Goal: Task Accomplishment & Management: Use online tool/utility

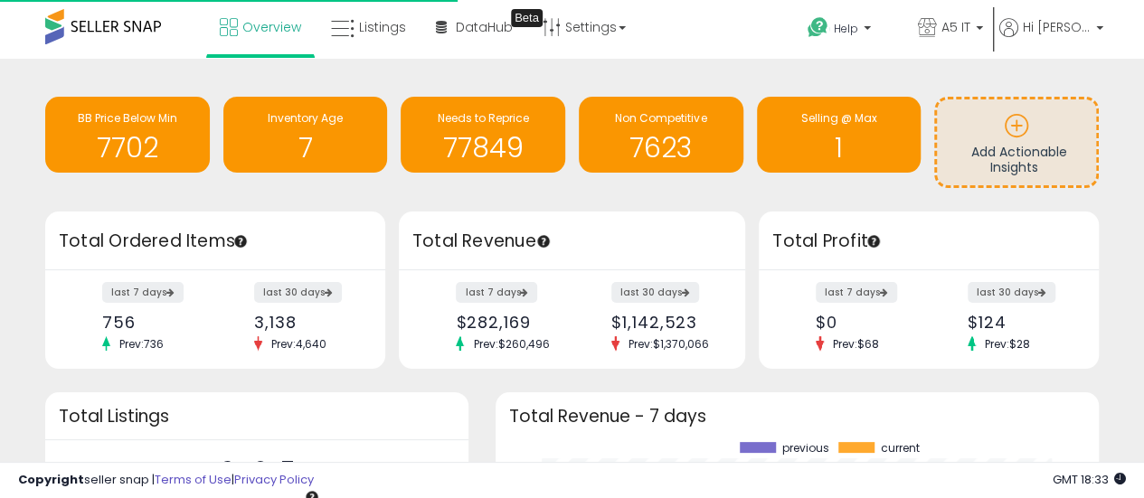
scroll to position [251, 567]
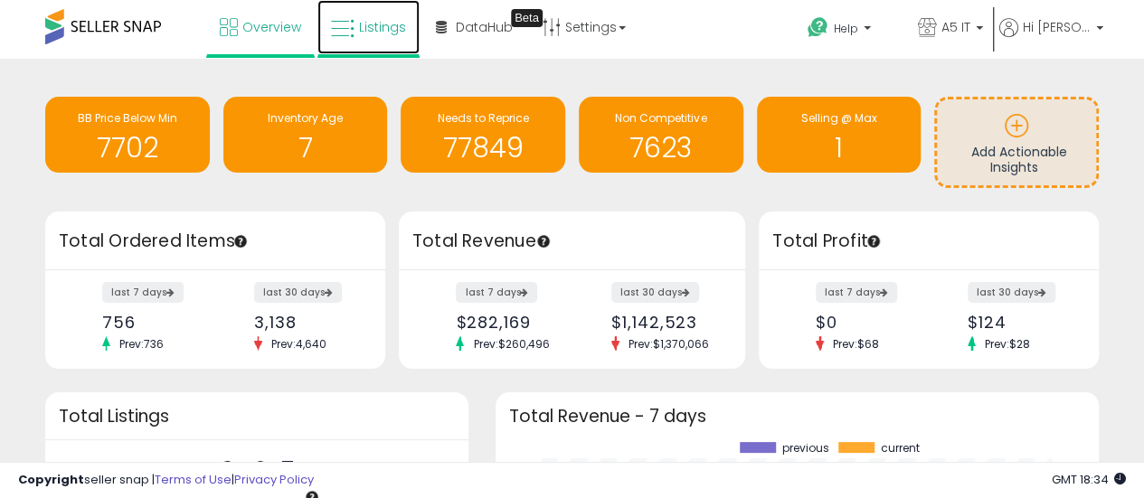
click at [356, 13] on link "Listings" at bounding box center [368, 27] width 102 height 54
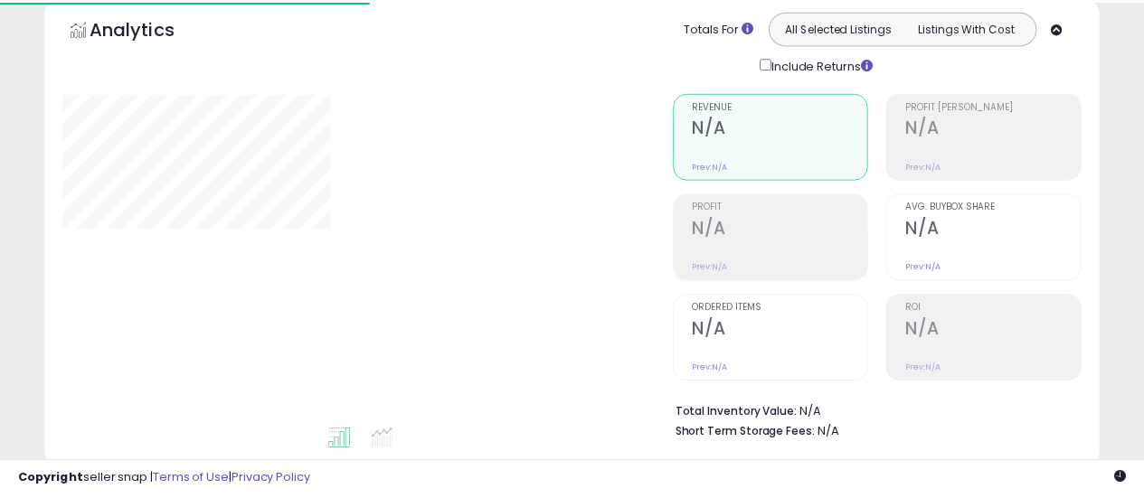
scroll to position [90, 0]
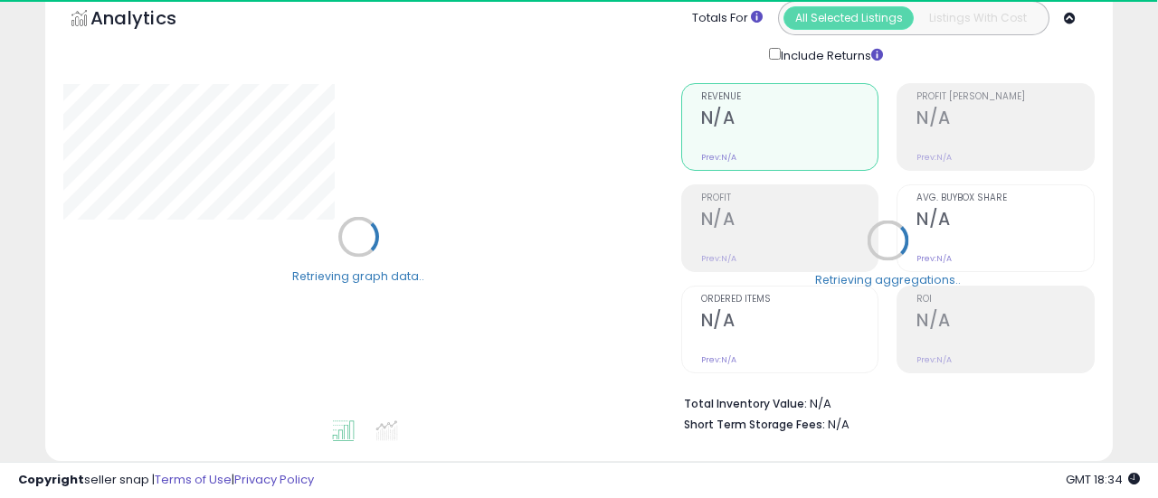
type input "*******"
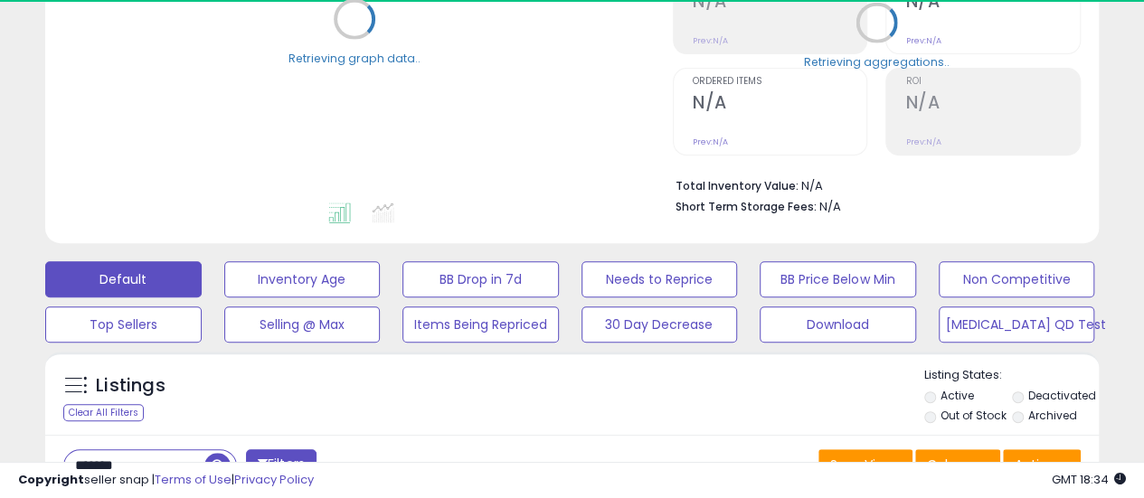
scroll to position [362, 0]
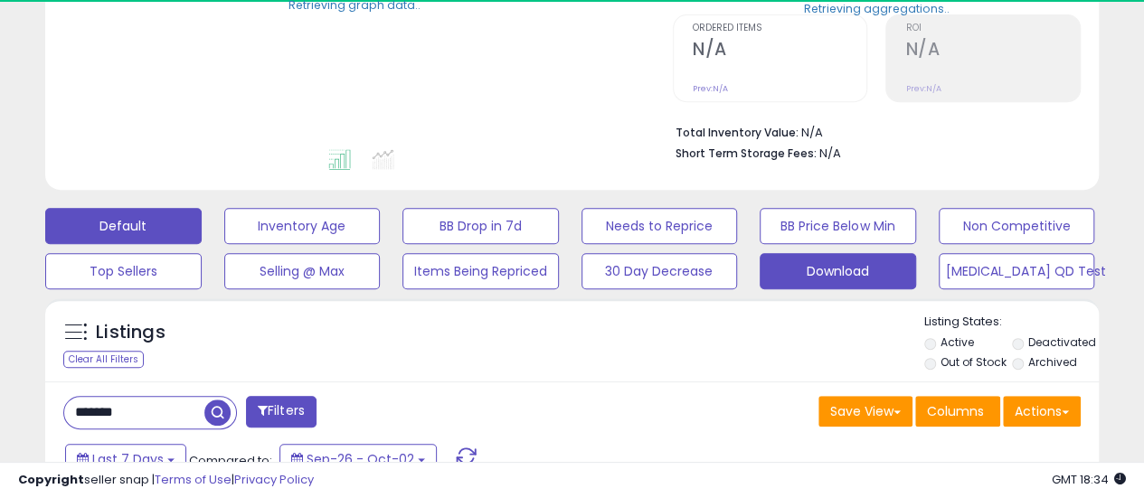
click at [834, 264] on button "Download" at bounding box center [838, 271] width 156 height 36
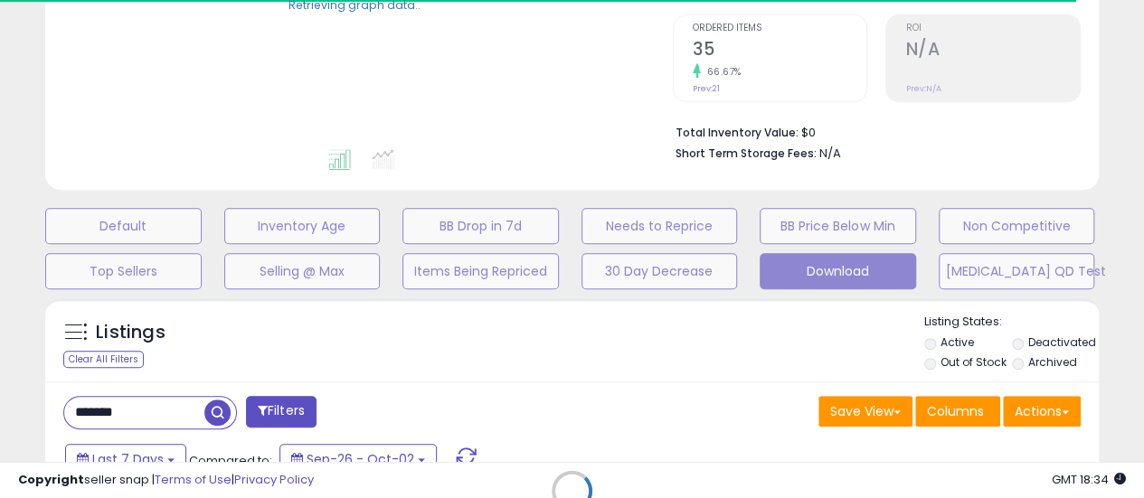
click at [1040, 417] on div "Retrieving listings data.." at bounding box center [572, 504] width 1081 height 431
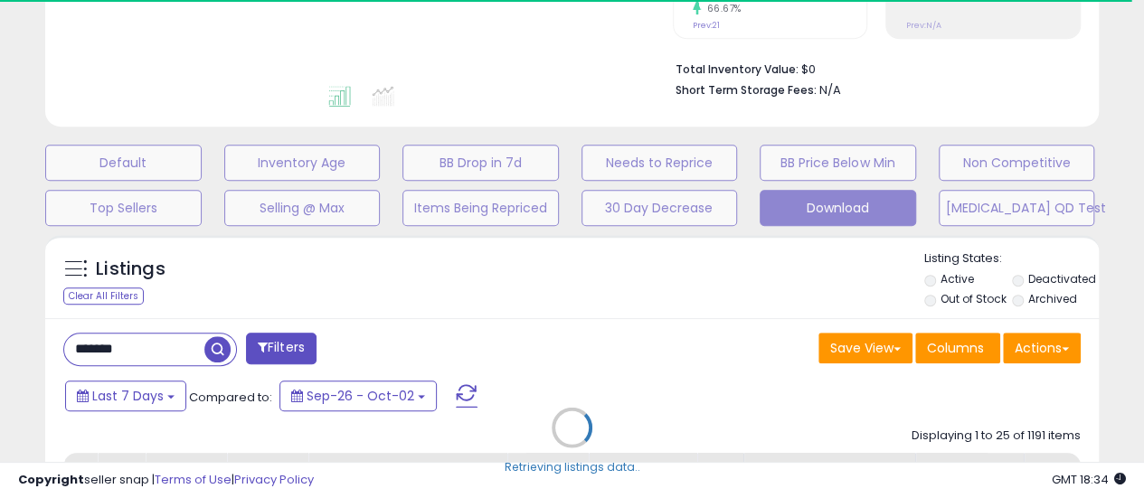
scroll to position [452, 0]
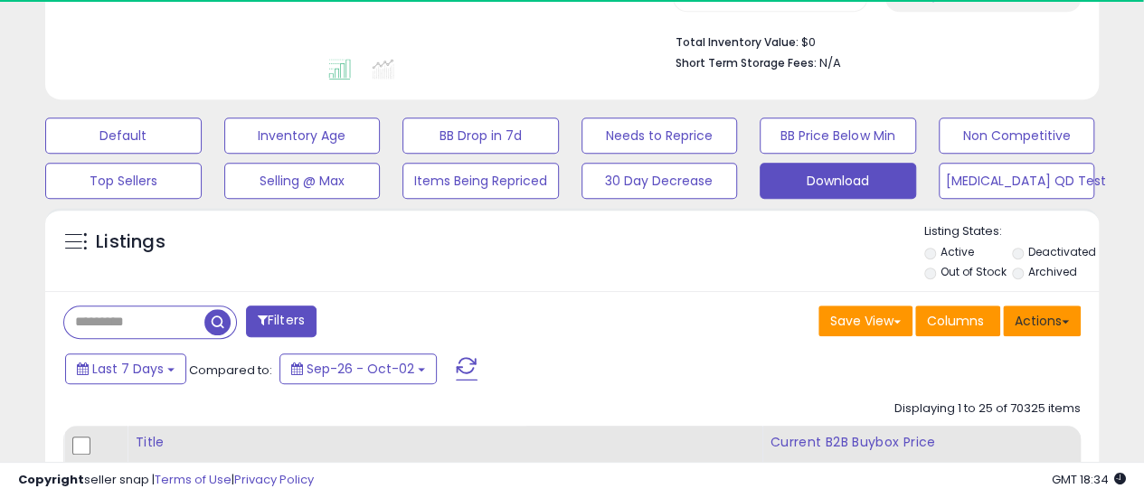
click at [1047, 325] on button "Actions" at bounding box center [1042, 321] width 78 height 31
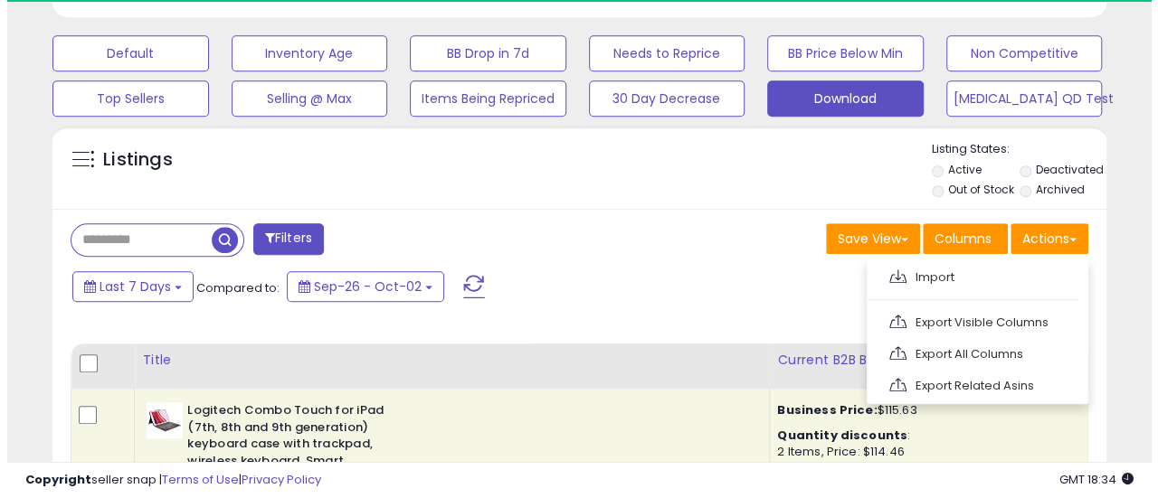
scroll to position [543, 0]
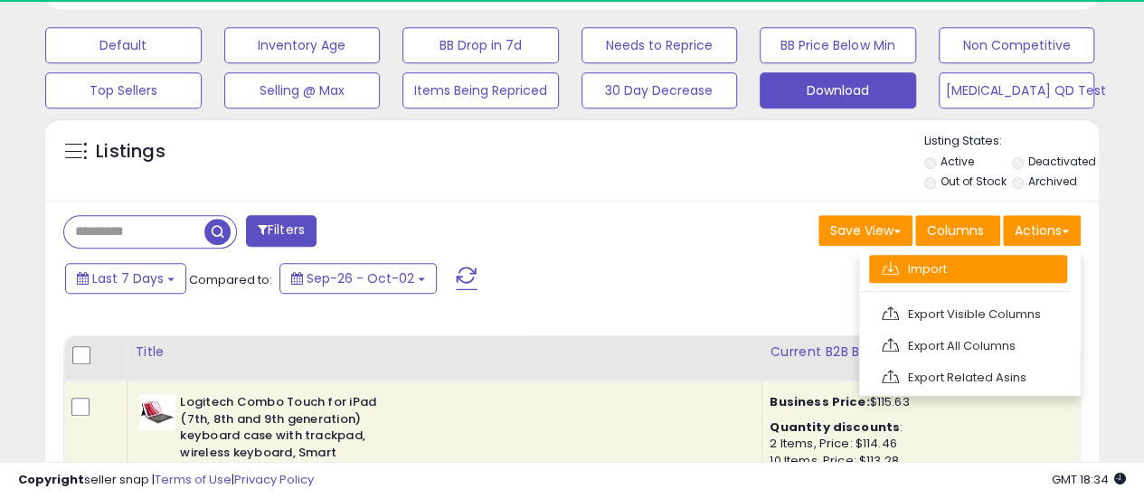
click at [935, 261] on link "Import" at bounding box center [968, 269] width 198 height 28
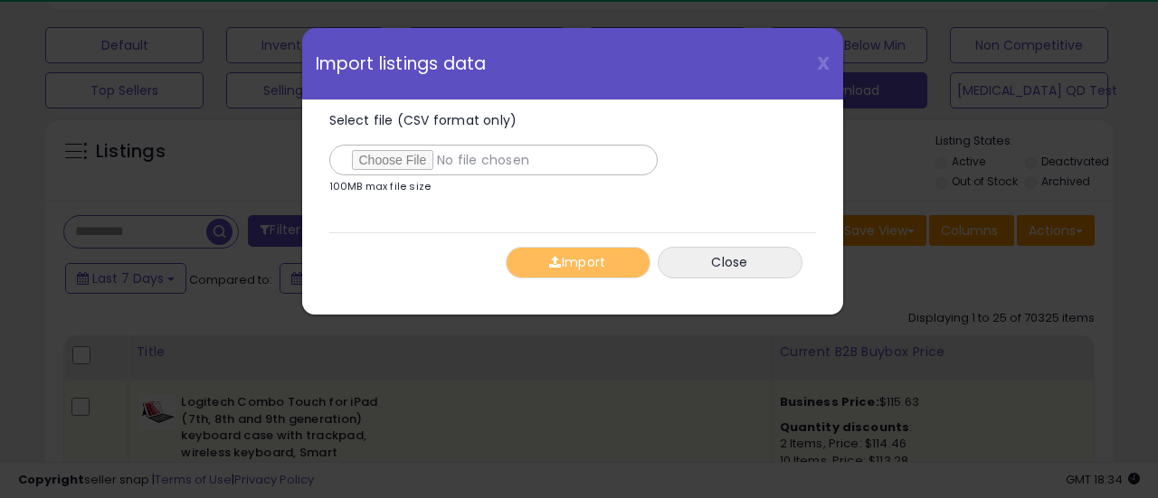
scroll to position [371, 617]
click at [400, 153] on input "Select file (CSV format only)" at bounding box center [493, 160] width 328 height 31
type input "**********"
click at [568, 272] on button "Import" at bounding box center [578, 263] width 145 height 32
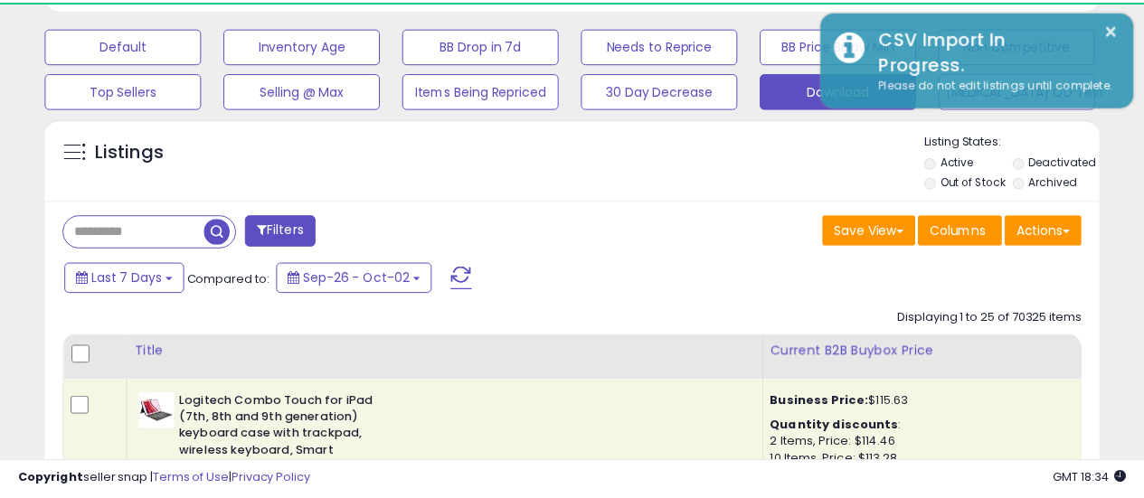
scroll to position [904056, 903818]
